Goal: Information Seeking & Learning: Learn about a topic

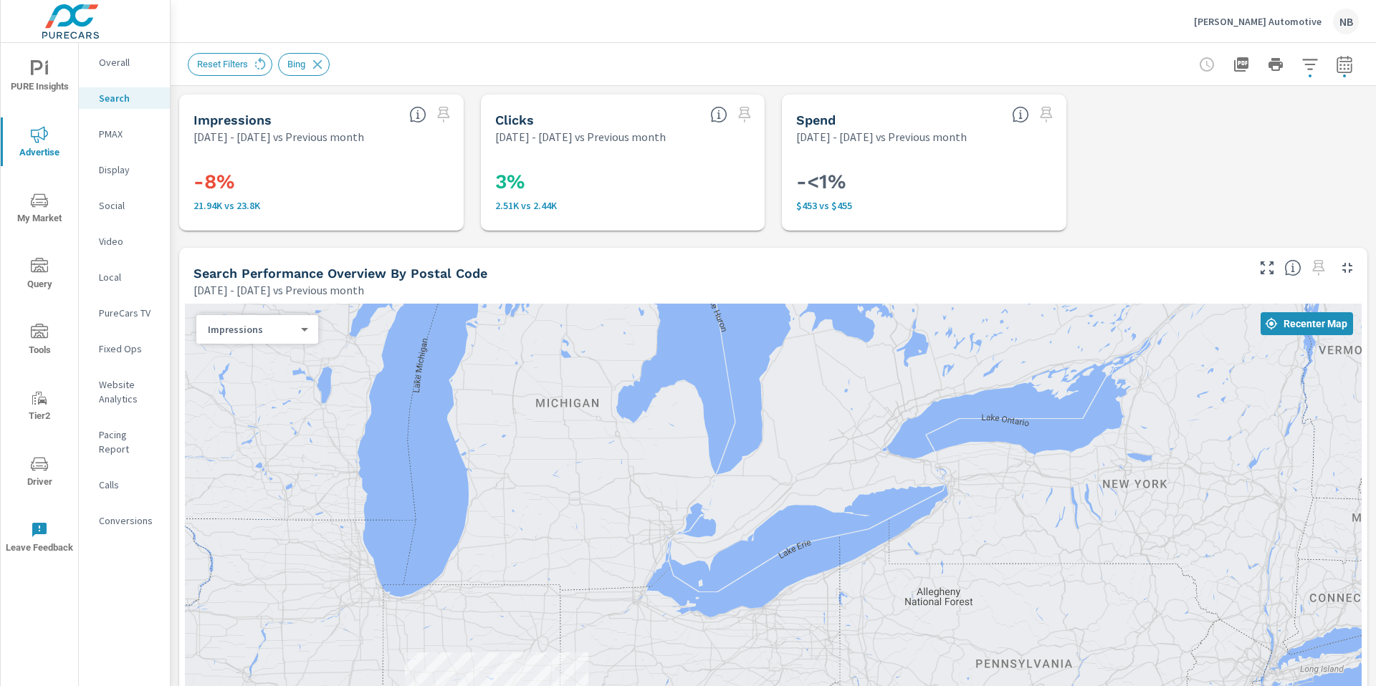
scroll to position [1296, 0]
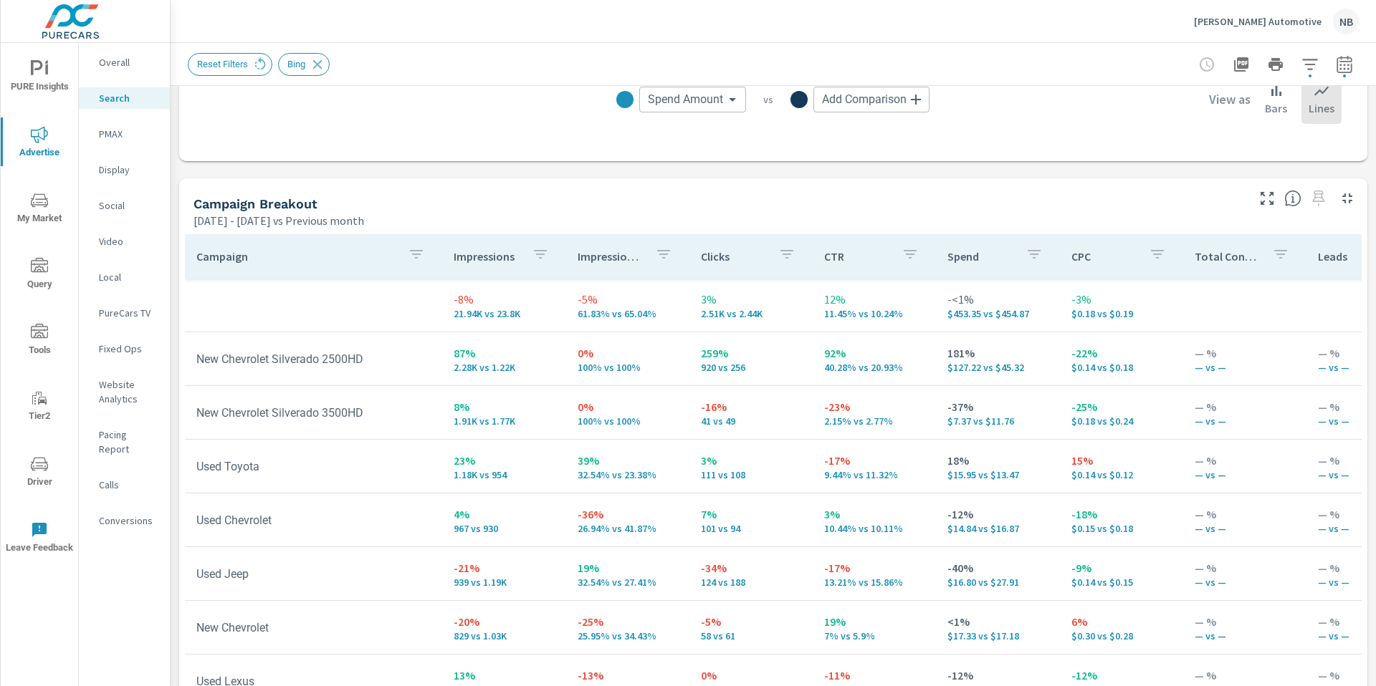
click at [1235, 27] on p "Neil Huffman Automotive" at bounding box center [1258, 21] width 128 height 13
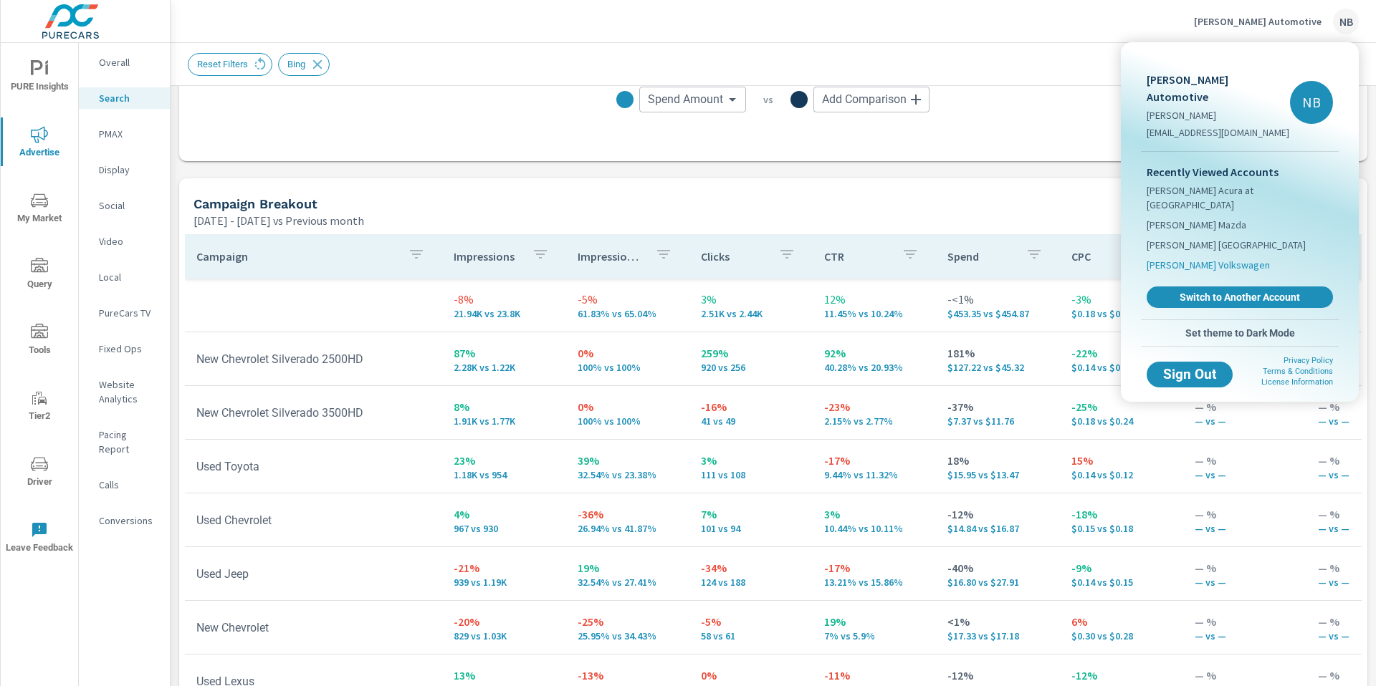
click at [1172, 258] on span "[PERSON_NAME] Volkswagen" at bounding box center [1207, 265] width 123 height 14
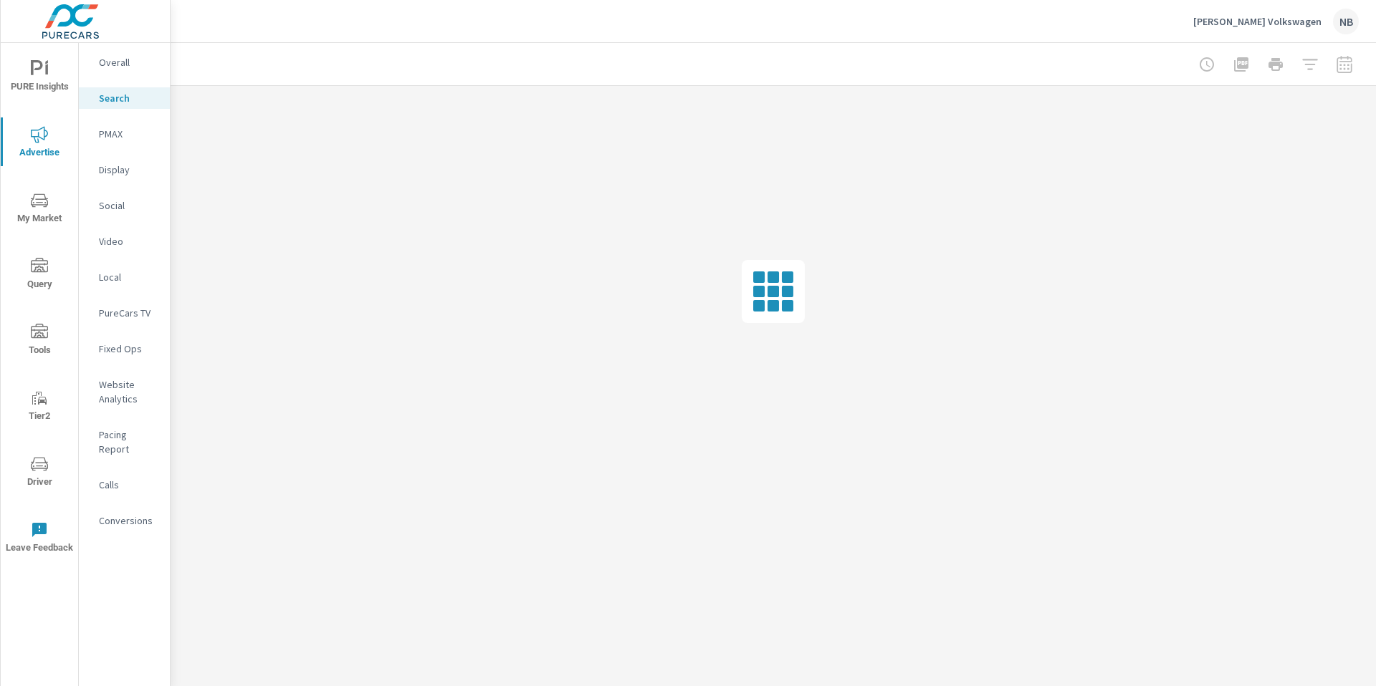
click at [107, 309] on p "PureCars TV" at bounding box center [128, 313] width 59 height 14
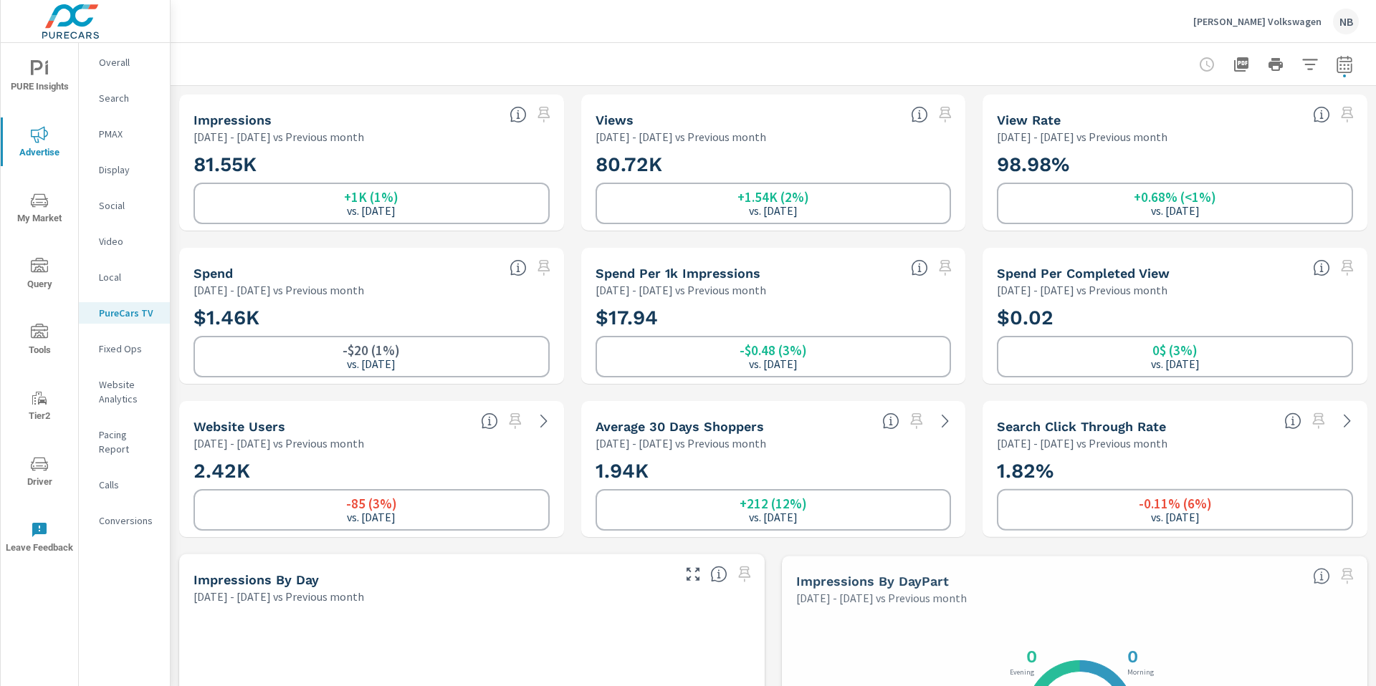
scroll to position [1, 0]
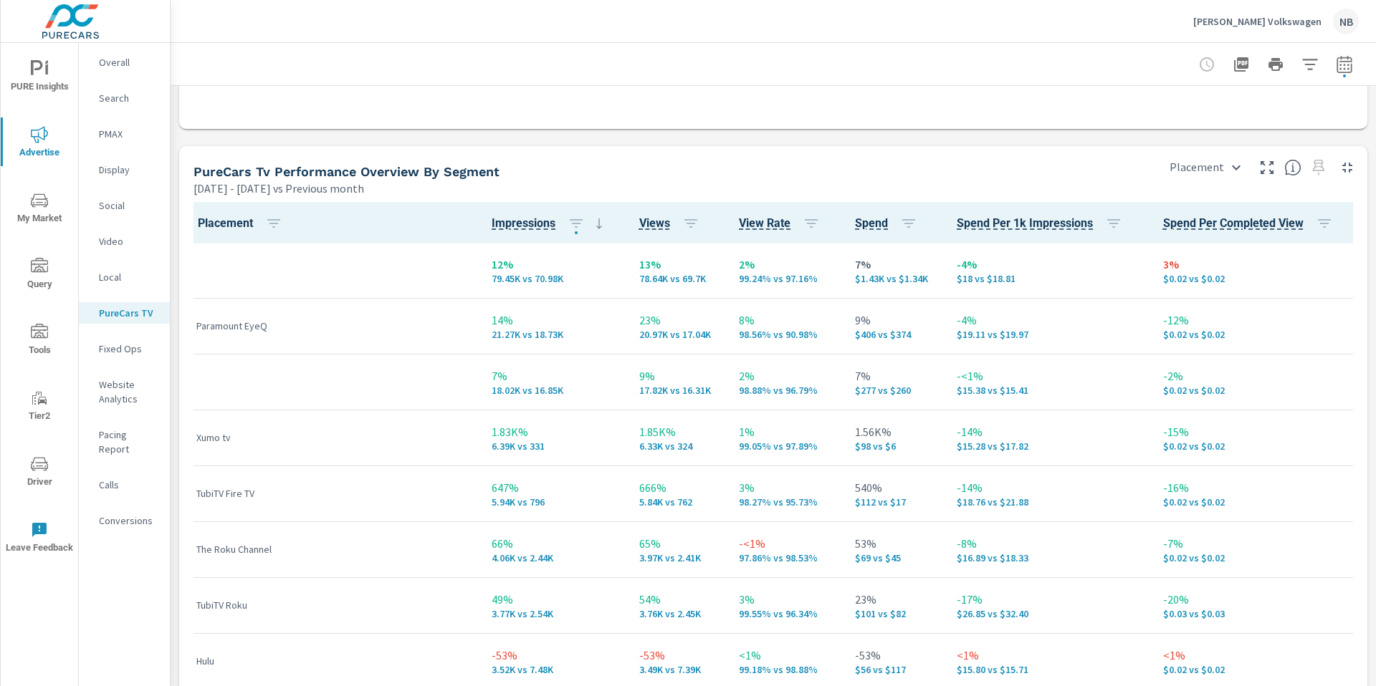
scroll to position [2619, 0]
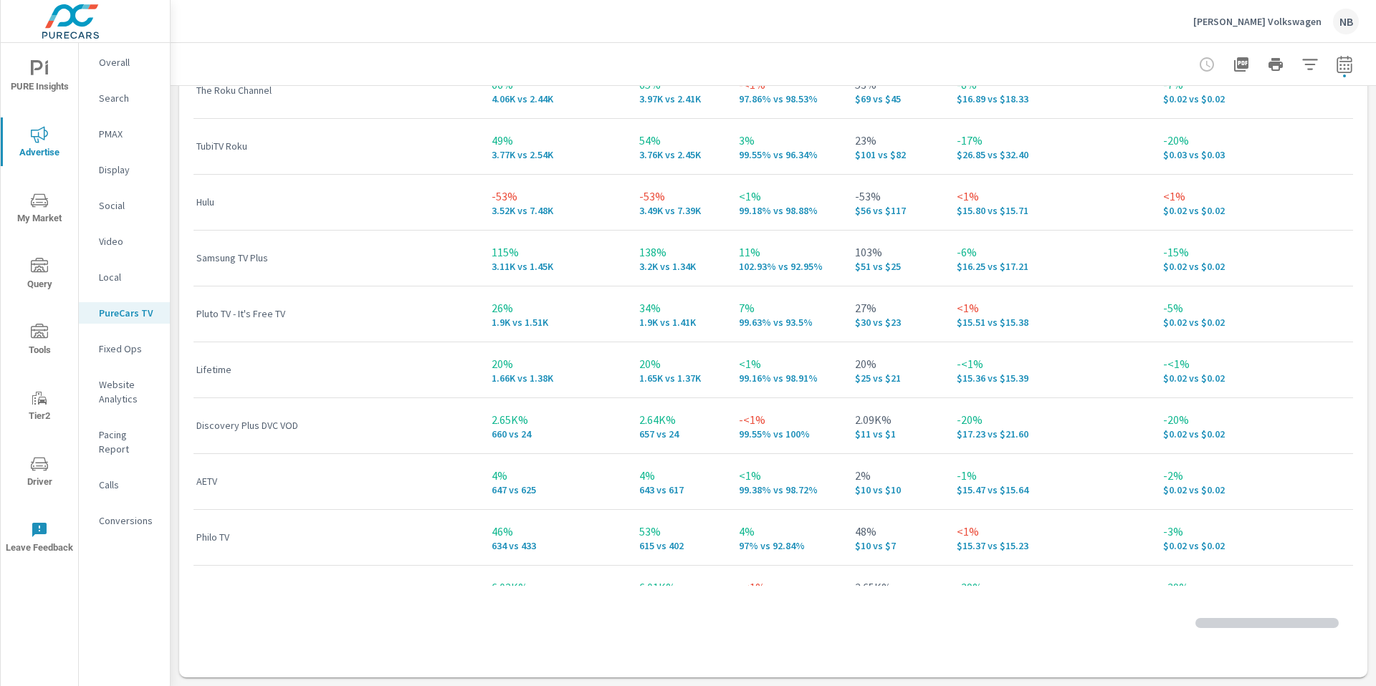
scroll to position [19, 0]
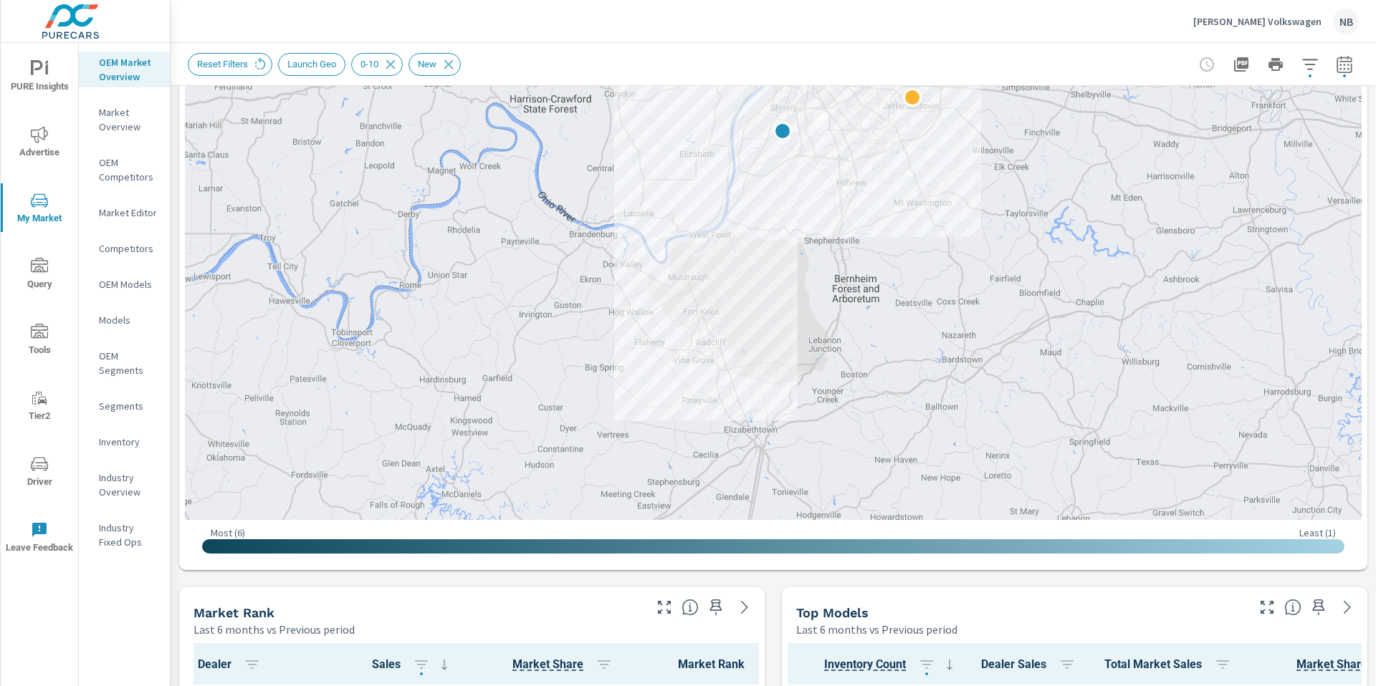
scroll to position [365, 0]
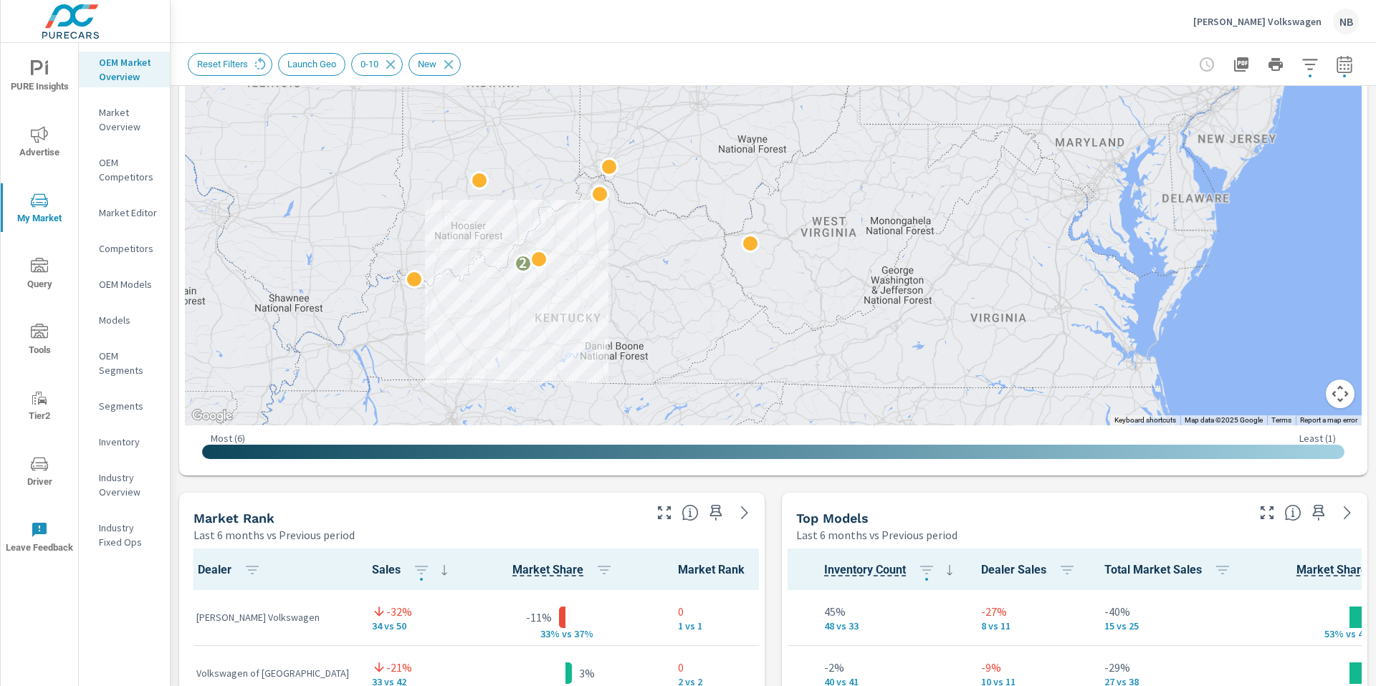
scroll to position [454, 0]
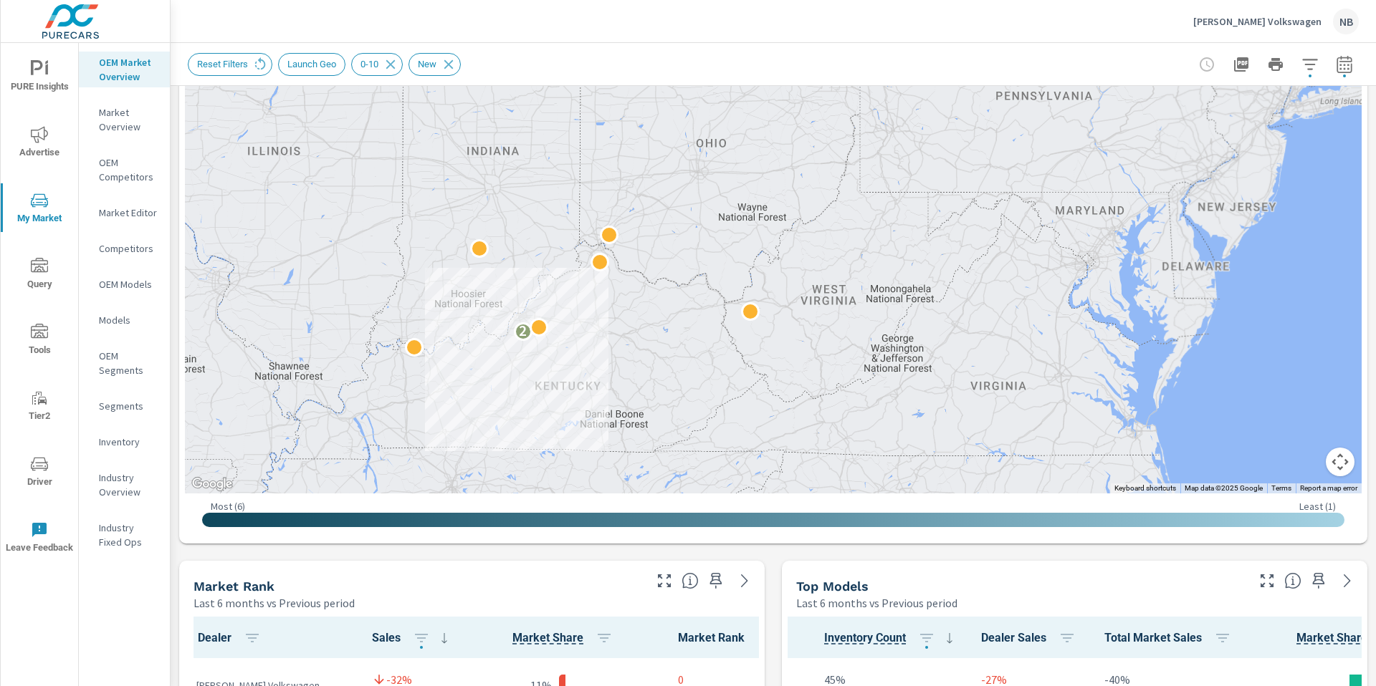
click at [1338, 456] on button "Map camera controls" at bounding box center [1339, 462] width 29 height 29
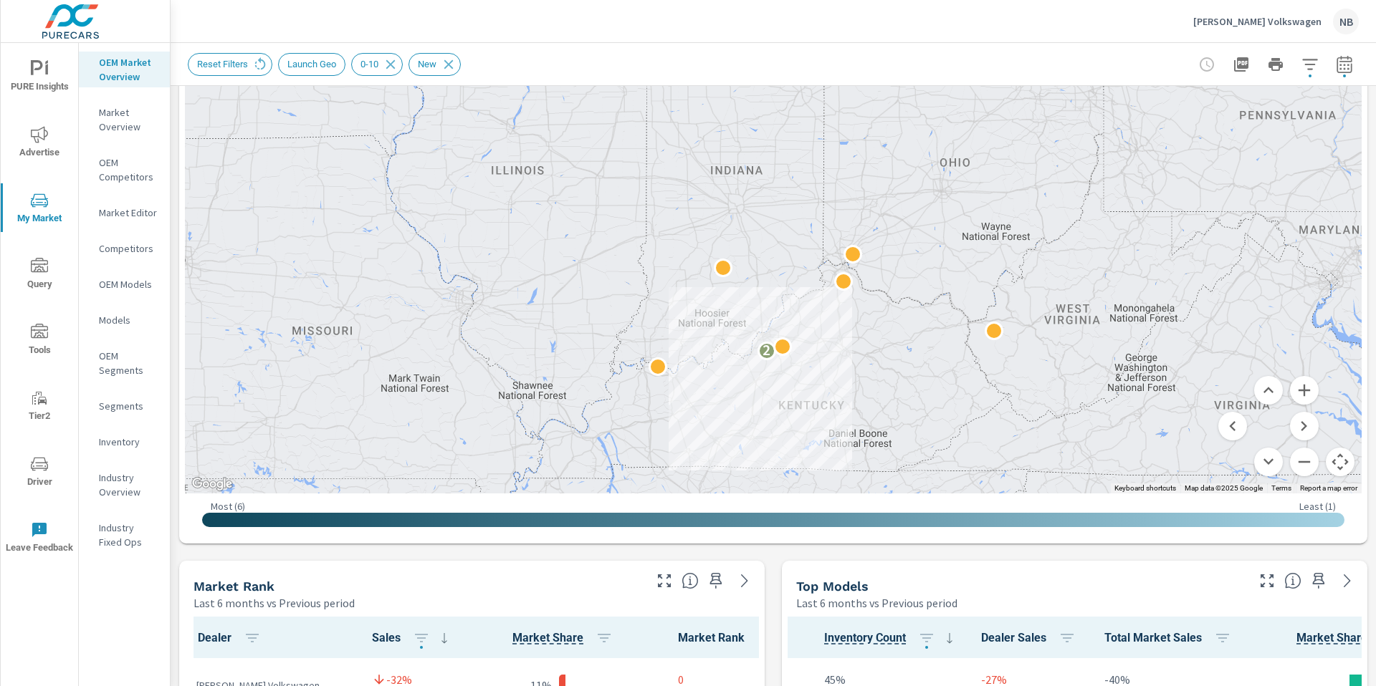
drag, startPoint x: 1079, startPoint y: 411, endPoint x: 1262, endPoint y: 420, distance: 183.7
click at [1260, 421] on div "2 Keyboard shortcuts Map Data Map data ©2025 Google Map data ©2025 Google 50 km…" at bounding box center [773, 95] width 1176 height 797
click at [1302, 391] on button "Zoom in" at bounding box center [1304, 390] width 29 height 29
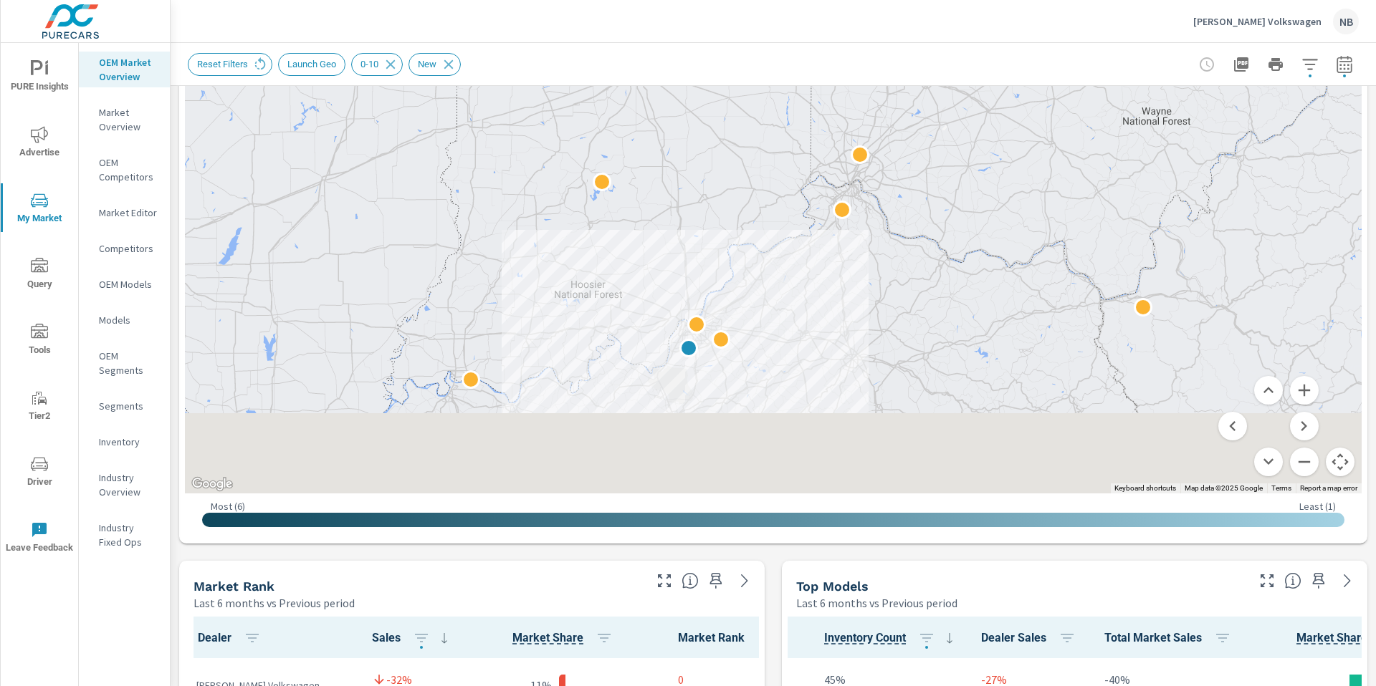
drag, startPoint x: 1015, startPoint y: 406, endPoint x: 939, endPoint y: 121, distance: 294.4
click at [939, 121] on div at bounding box center [1384, 235] width 1376 height 774
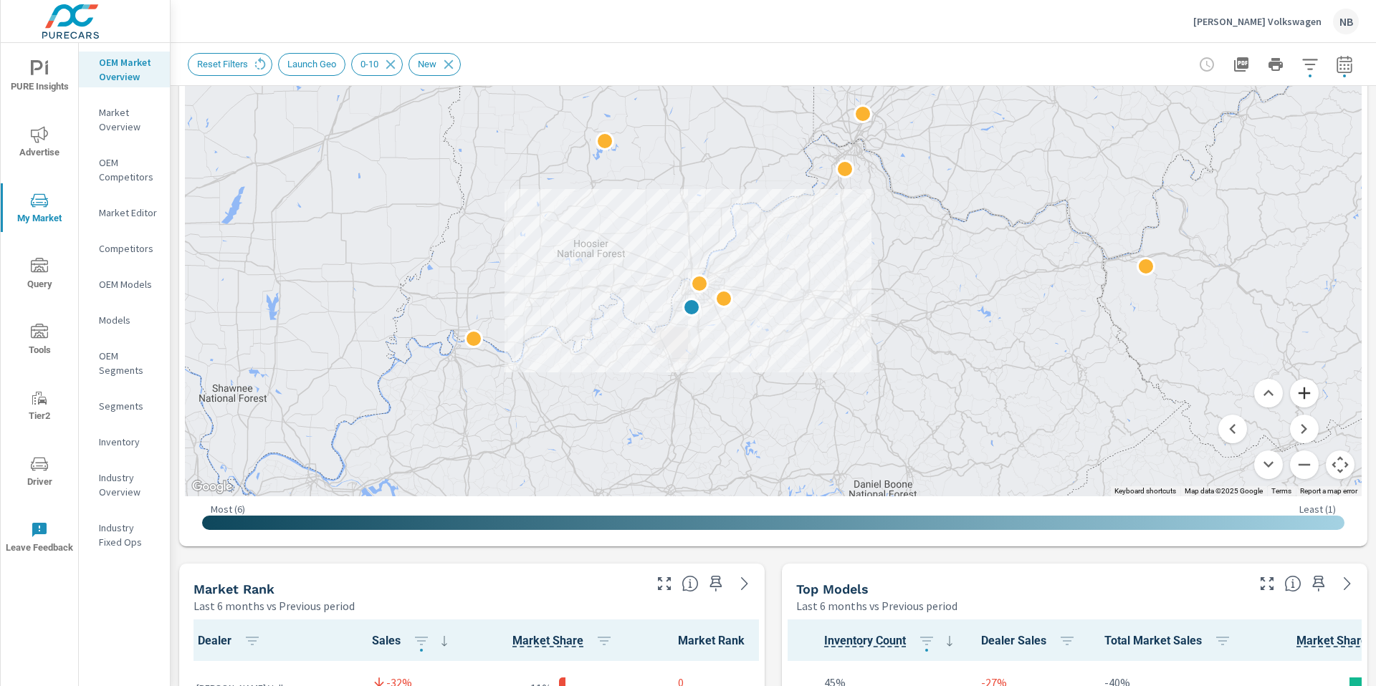
click at [1300, 386] on button "Zoom in" at bounding box center [1304, 393] width 29 height 29
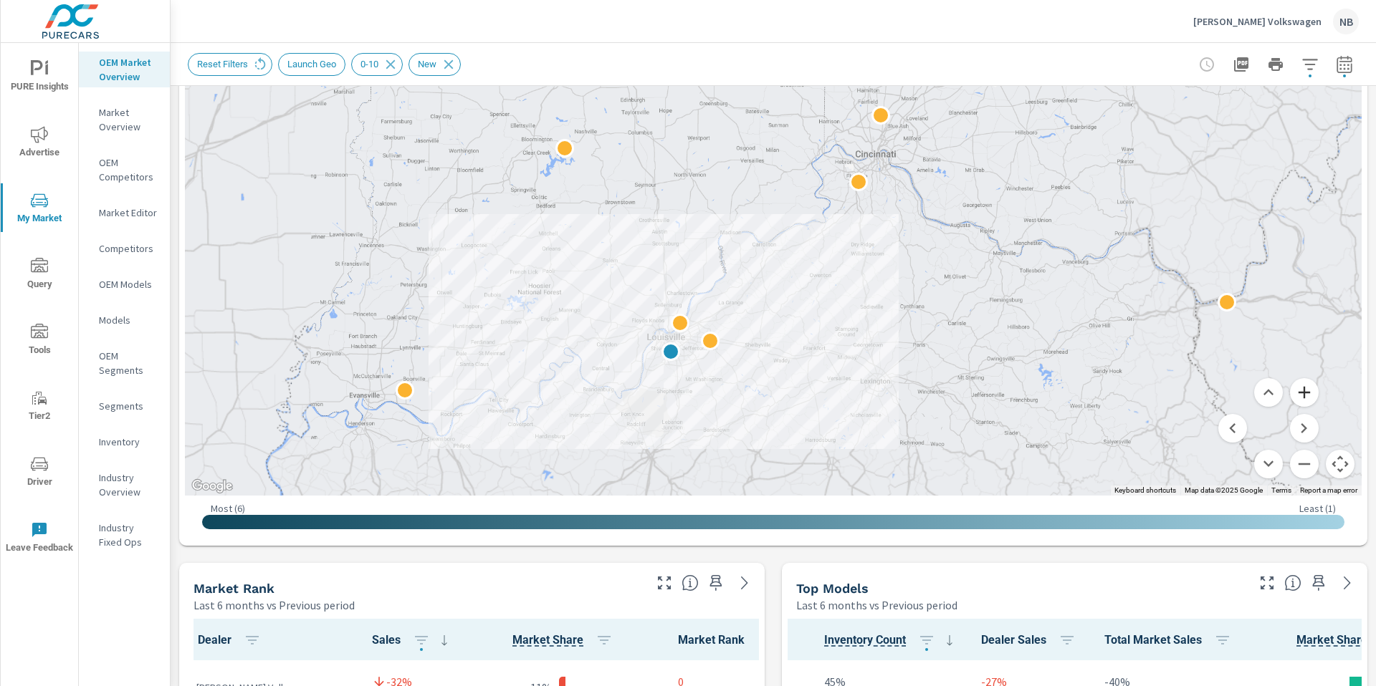
scroll to position [456, 0]
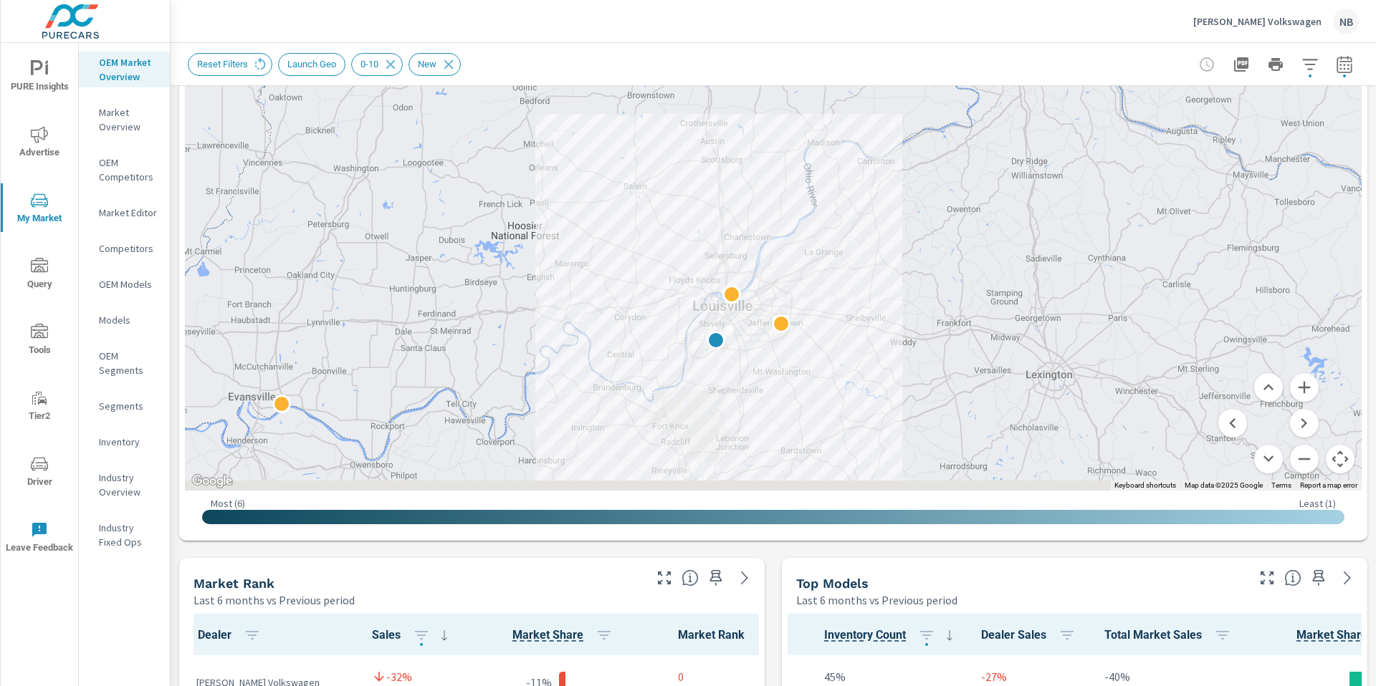
drag, startPoint x: 921, startPoint y: 310, endPoint x: 982, endPoint y: 221, distance: 107.7
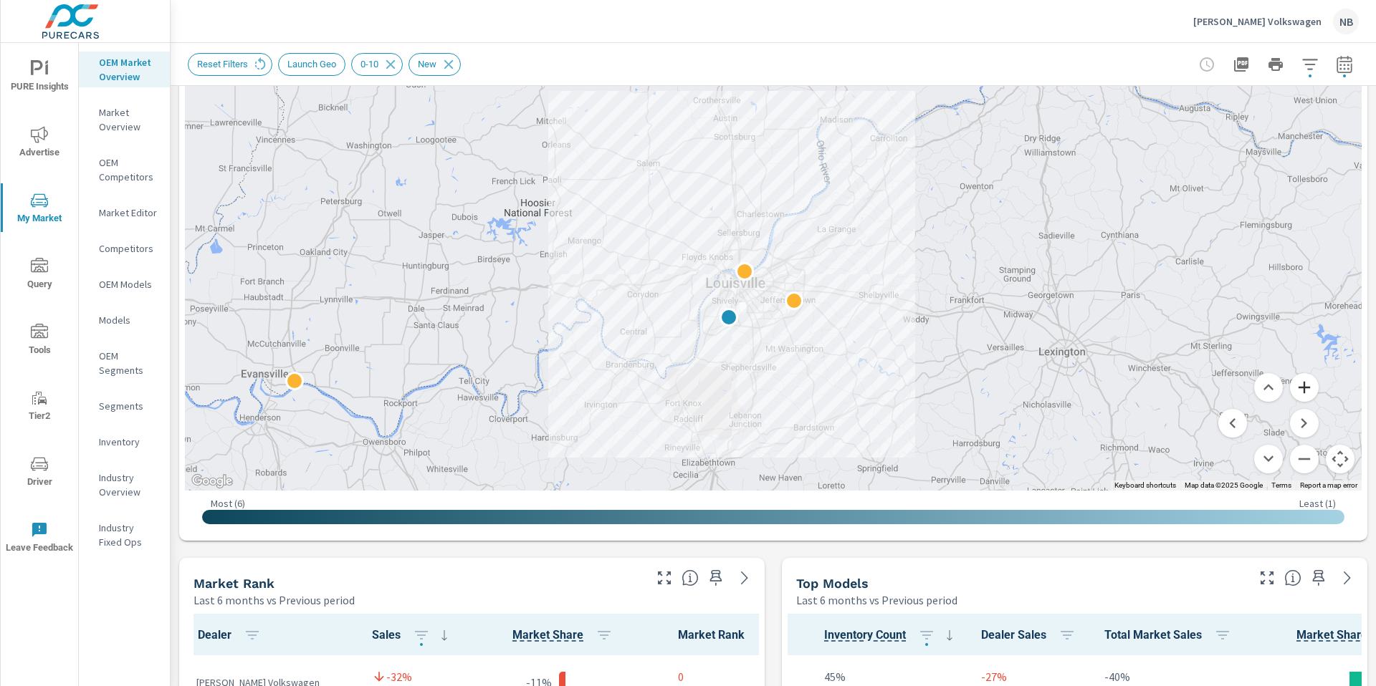
click at [1308, 390] on button "Zoom in" at bounding box center [1304, 387] width 29 height 29
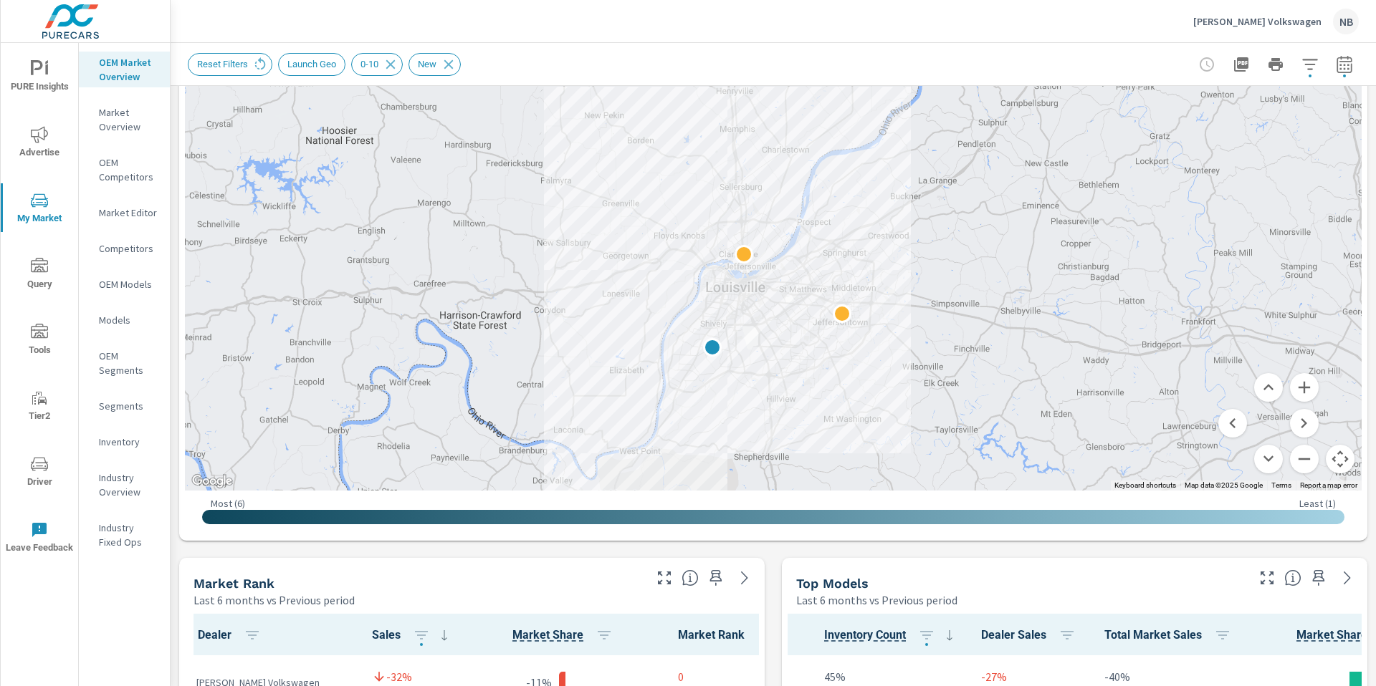
drag, startPoint x: 1004, startPoint y: 311, endPoint x: 1021, endPoint y: 192, distance: 120.1
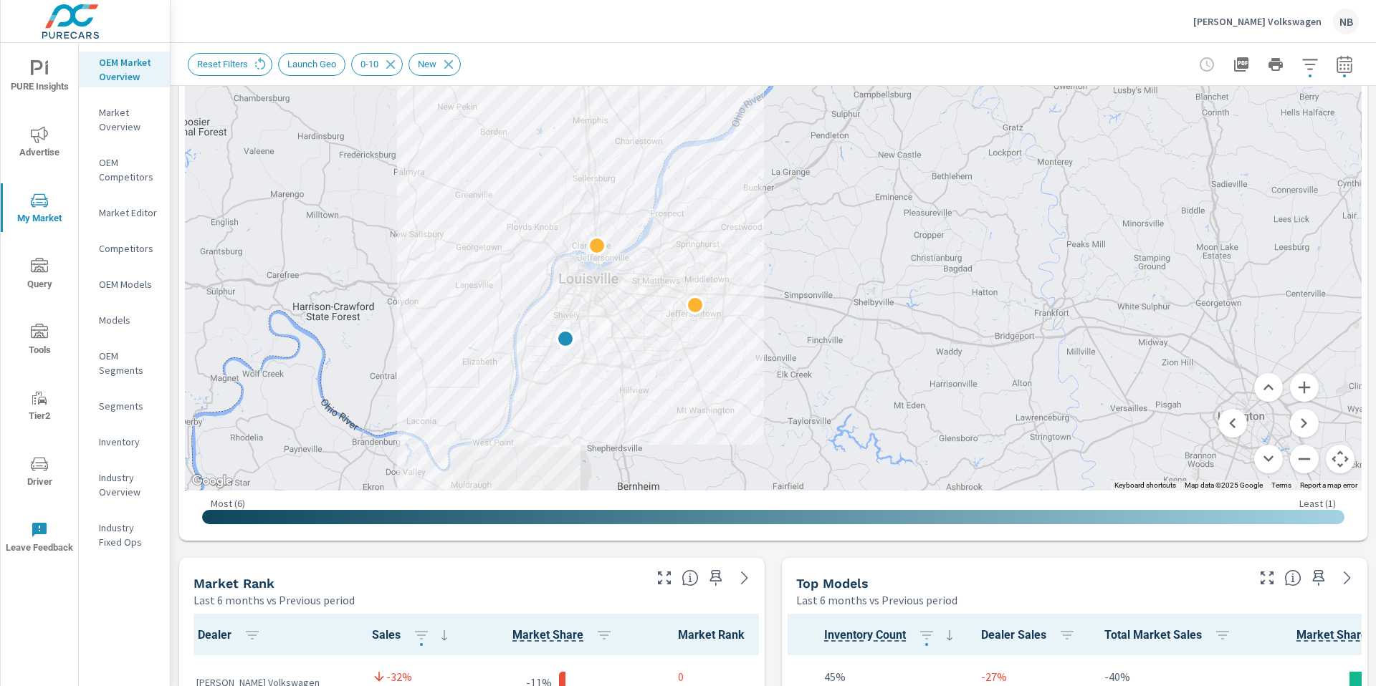
drag, startPoint x: 1211, startPoint y: 305, endPoint x: 1060, endPoint y: 296, distance: 150.7
click at [1060, 296] on div at bounding box center [1314, 471] width 1376 height 774
click at [1310, 77] on button "button" at bounding box center [1309, 64] width 29 height 29
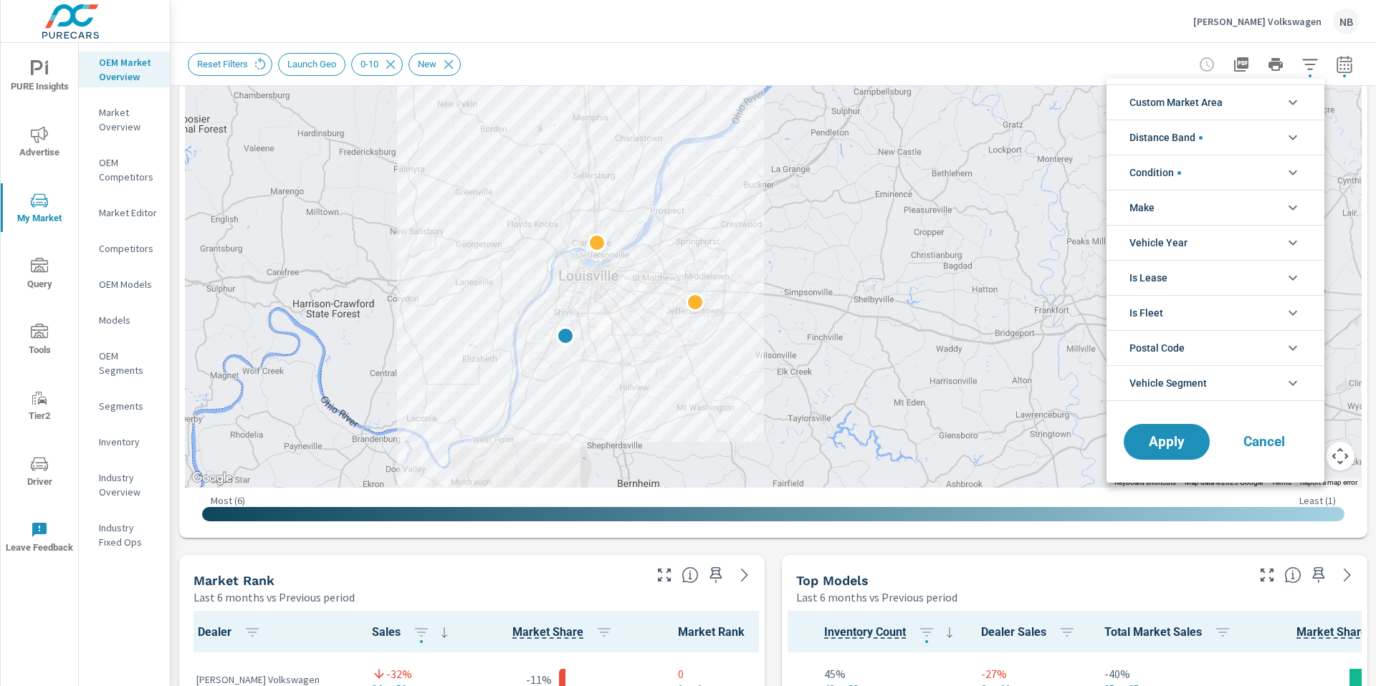
click at [1234, 136] on li "Distance Band" at bounding box center [1215, 137] width 218 height 35
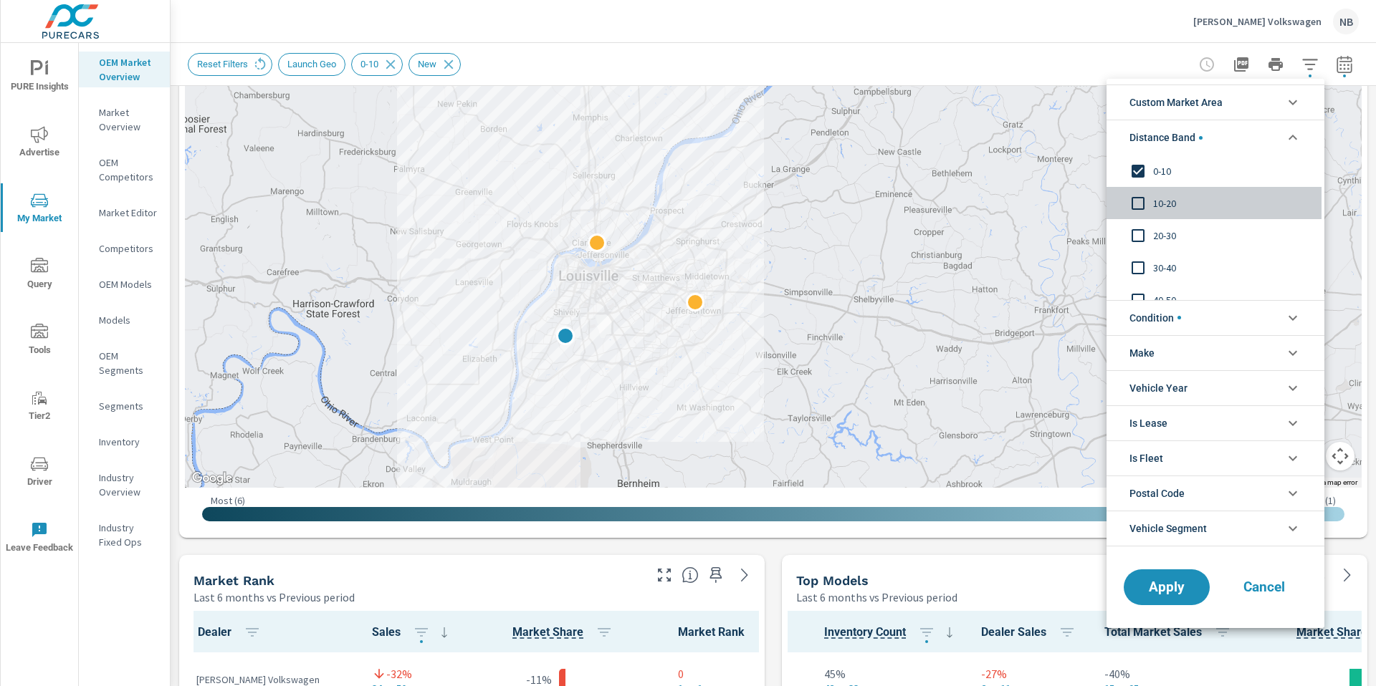
click at [1164, 203] on span "10-20" at bounding box center [1231, 203] width 157 height 17
click at [1175, 582] on span "Apply" at bounding box center [1166, 587] width 59 height 14
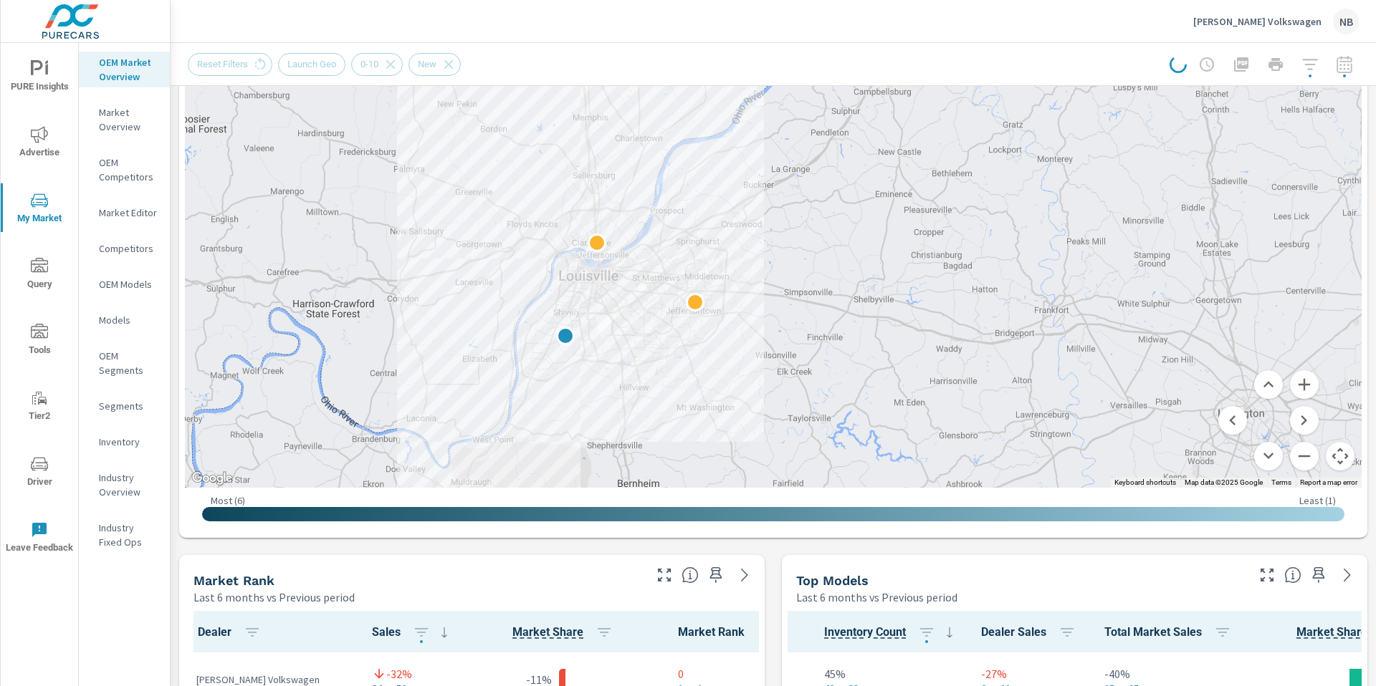
scroll to position [459, 0]
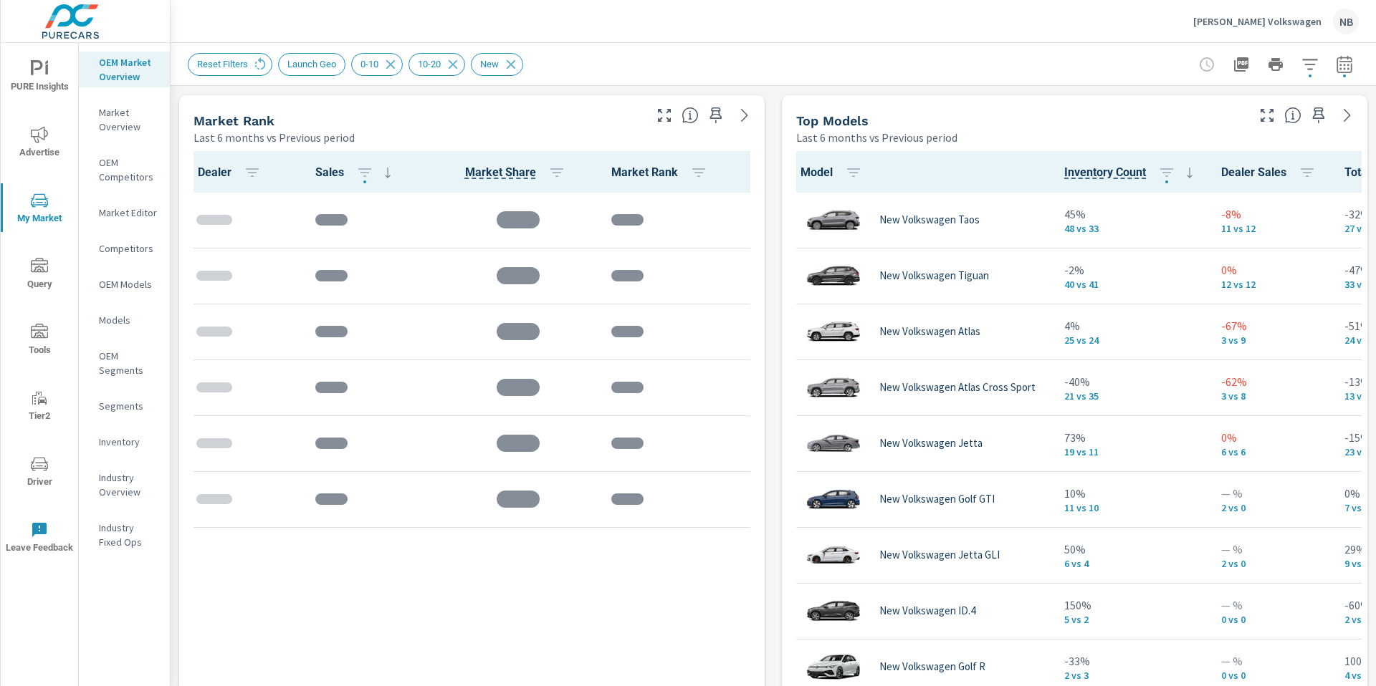
scroll to position [1, 0]
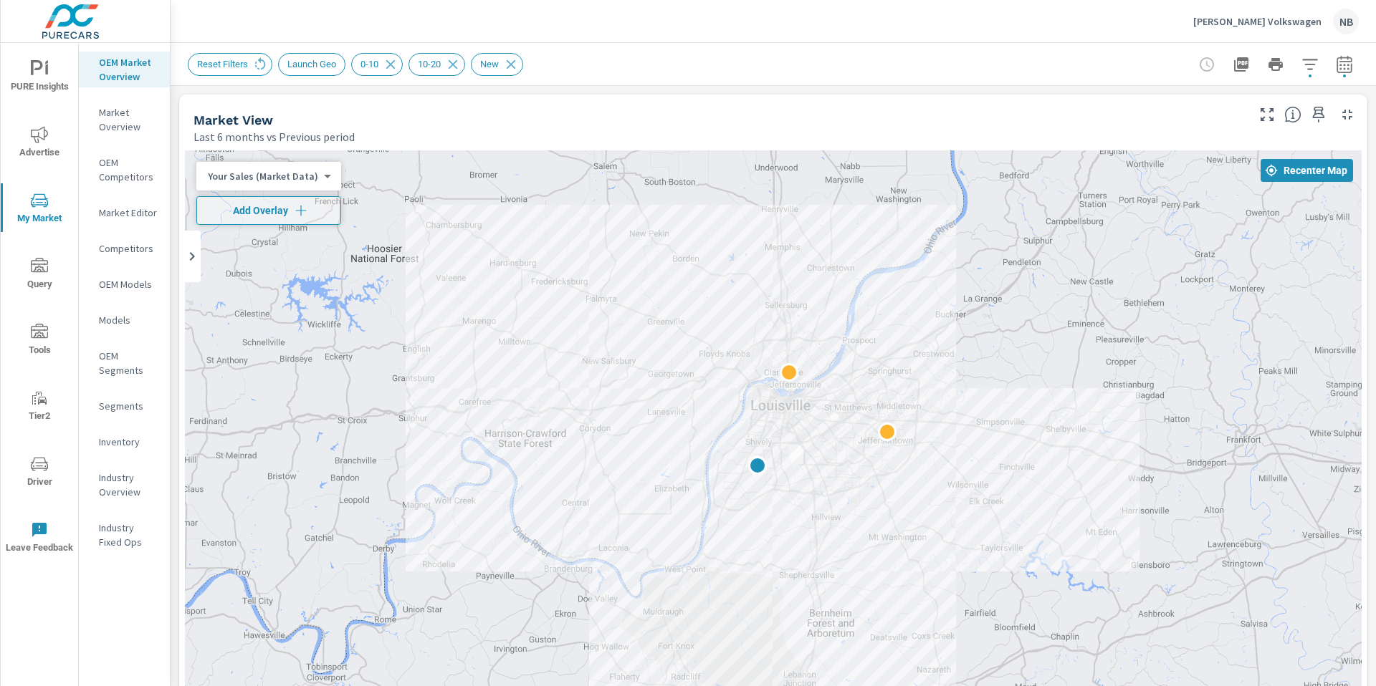
drag, startPoint x: 843, startPoint y: 422, endPoint x: 1026, endPoint y: 104, distance: 366.8
click at [1026, 104] on div "Market View Last 6 months vs Previous period ← Move left → Move right ↑ Move up…" at bounding box center [773, 546] width 1188 height 903
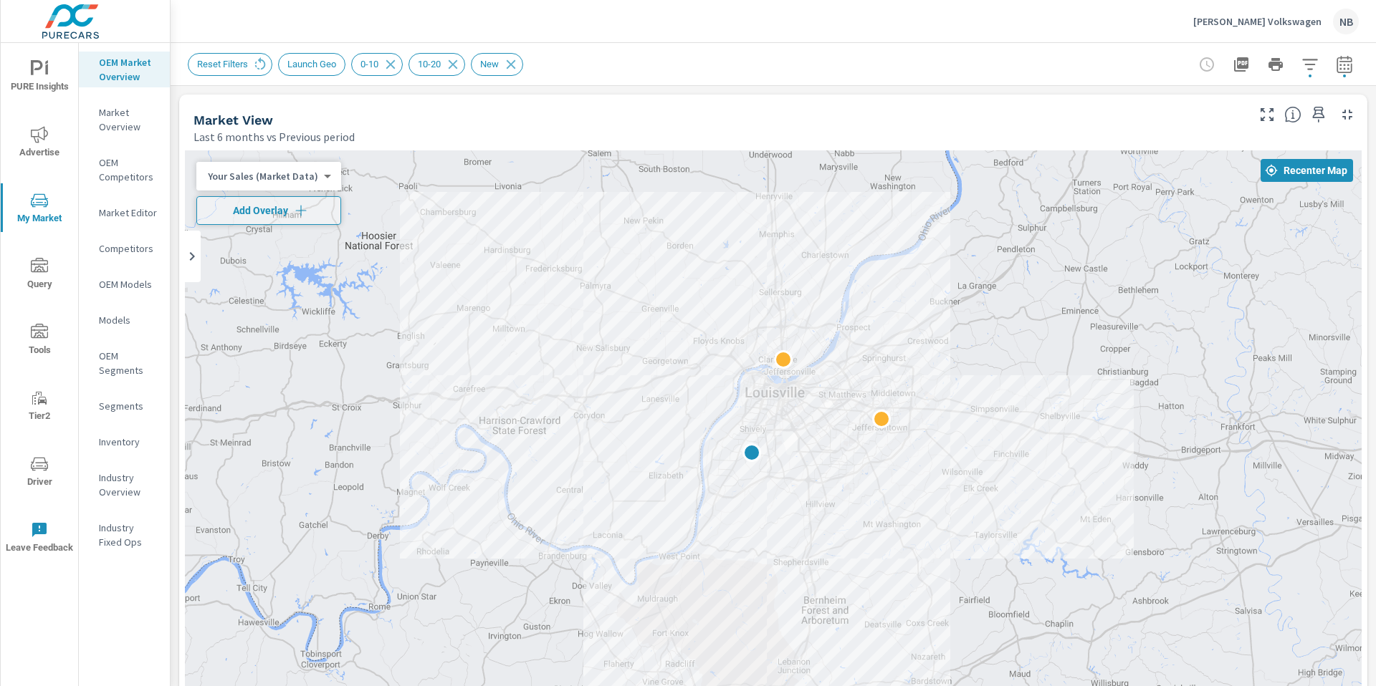
drag, startPoint x: 1121, startPoint y: 499, endPoint x: 1076, endPoint y: 451, distance: 66.4
click at [1076, 449] on div at bounding box center [773, 548] width 1176 height 797
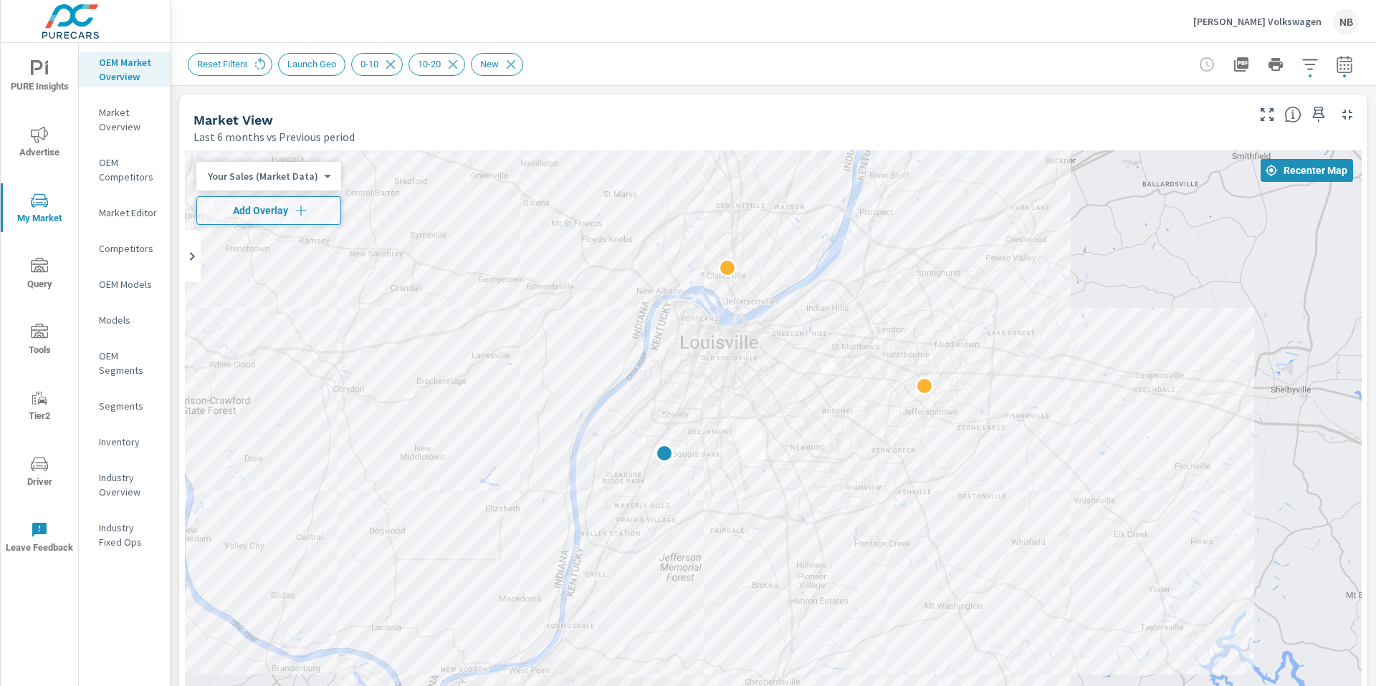
drag, startPoint x: 742, startPoint y: 452, endPoint x: 1073, endPoint y: 547, distance: 344.3
click at [1073, 547] on div at bounding box center [773, 548] width 1176 height 797
